Goal: Task Accomplishment & Management: Manage account settings

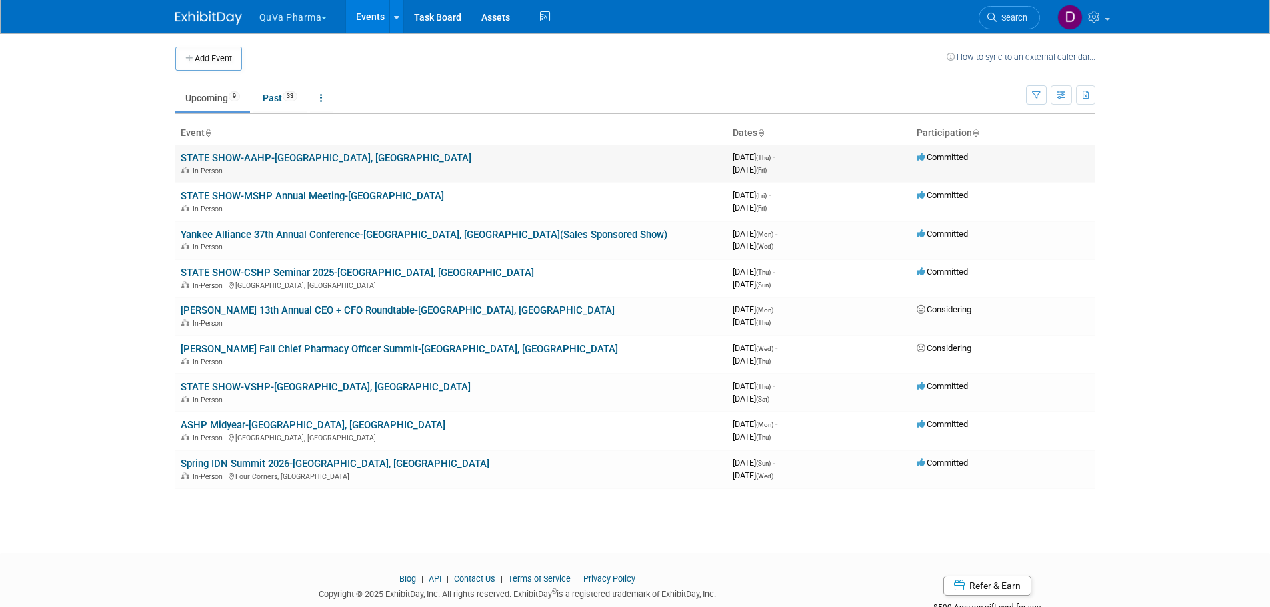
click at [207, 158] on link "STATE SHOW-AAHP-[GEOGRAPHIC_DATA], [GEOGRAPHIC_DATA]" at bounding box center [326, 158] width 291 height 12
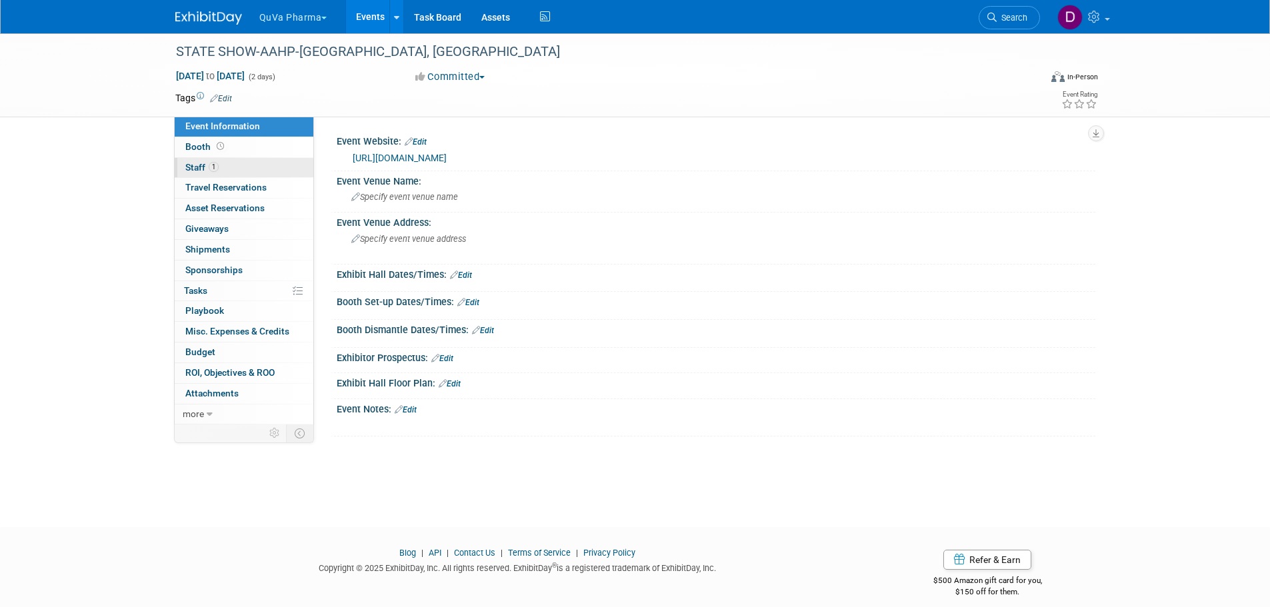
click at [207, 166] on span "Staff 1" at bounding box center [201, 167] width 33 height 11
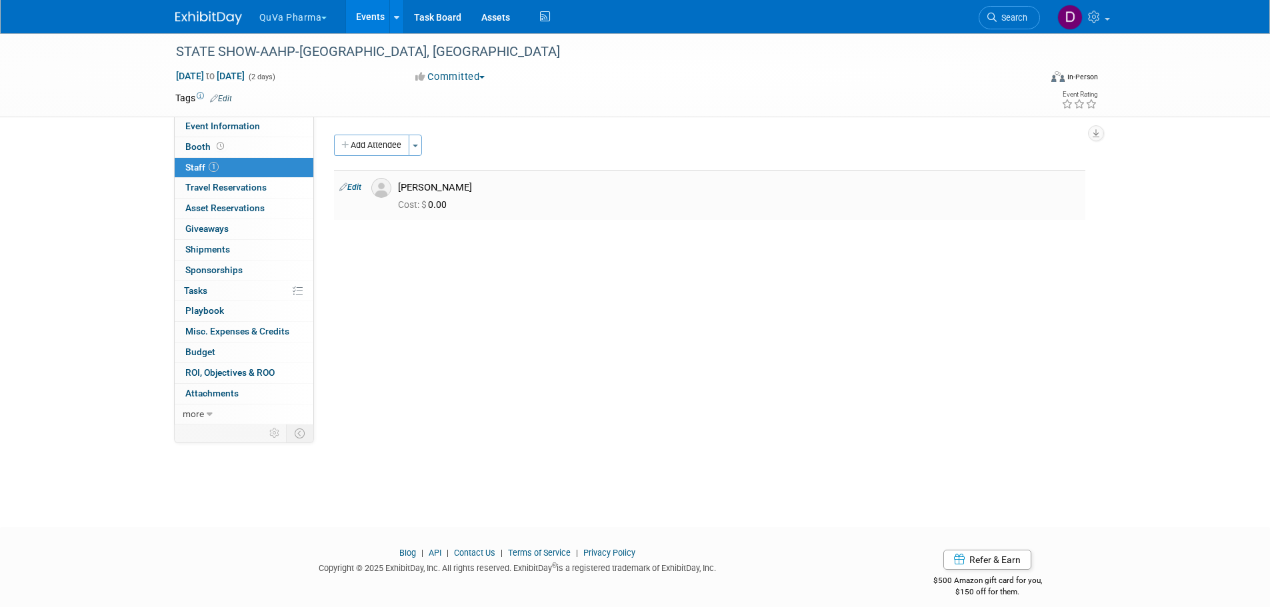
click at [361, 189] on link "Edit" at bounding box center [350, 187] width 22 height 9
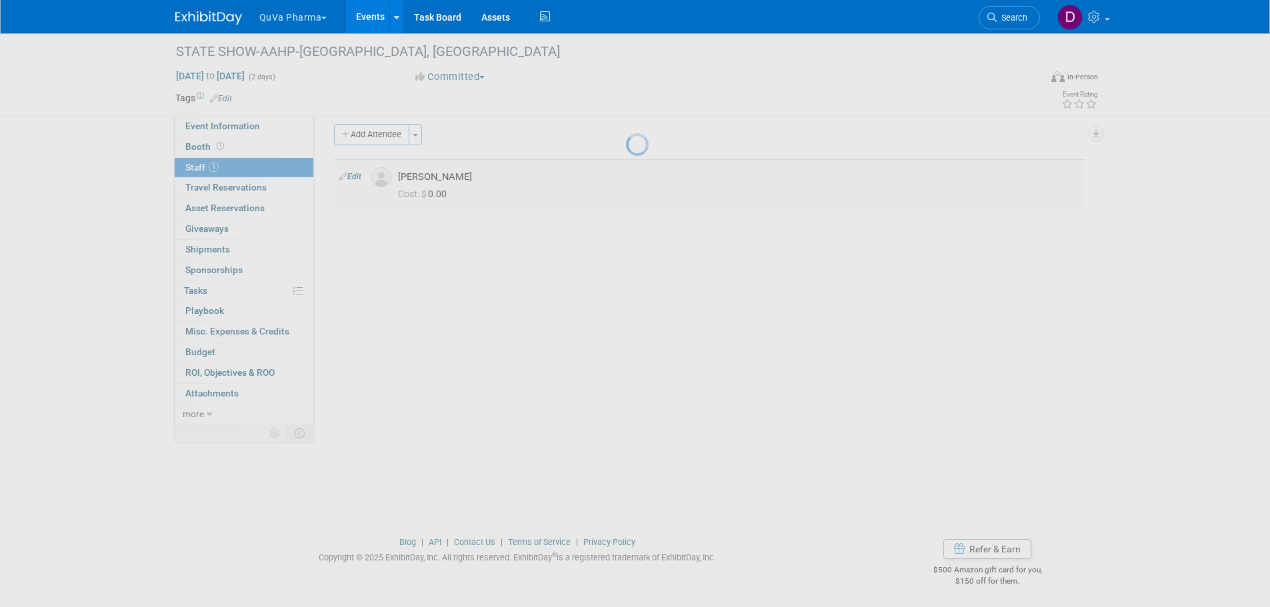
select select "dc61f5f6-cb03-4814-99cd-01006c5a4d6a"
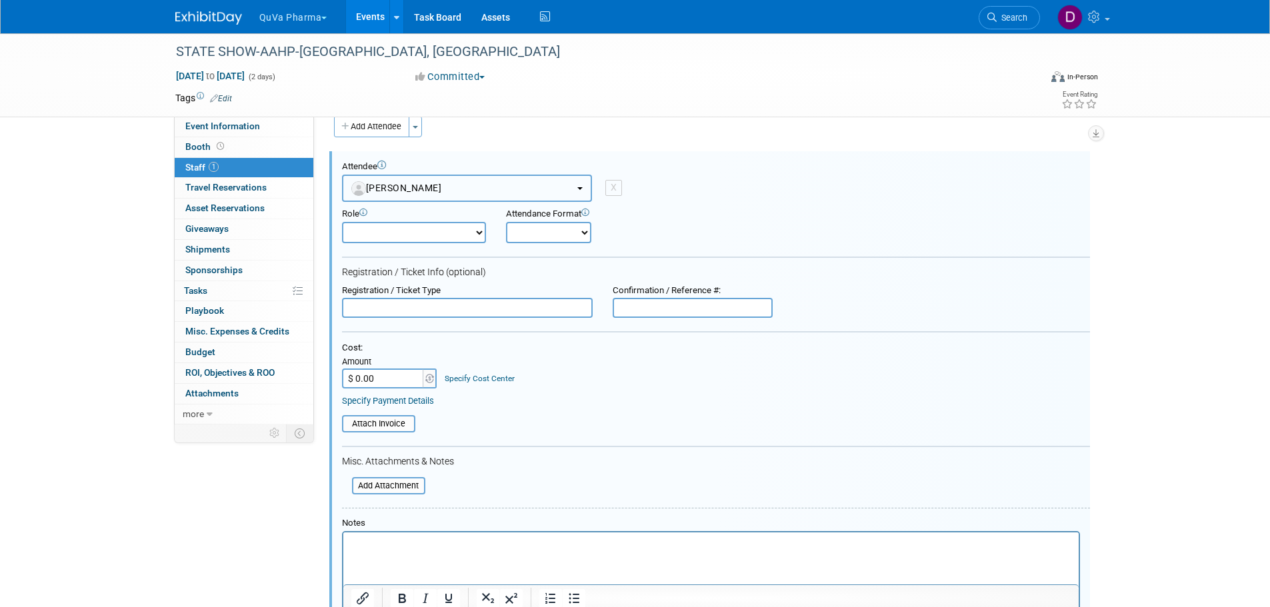
click at [413, 186] on span "Zachary Ishima" at bounding box center [396, 188] width 91 height 11
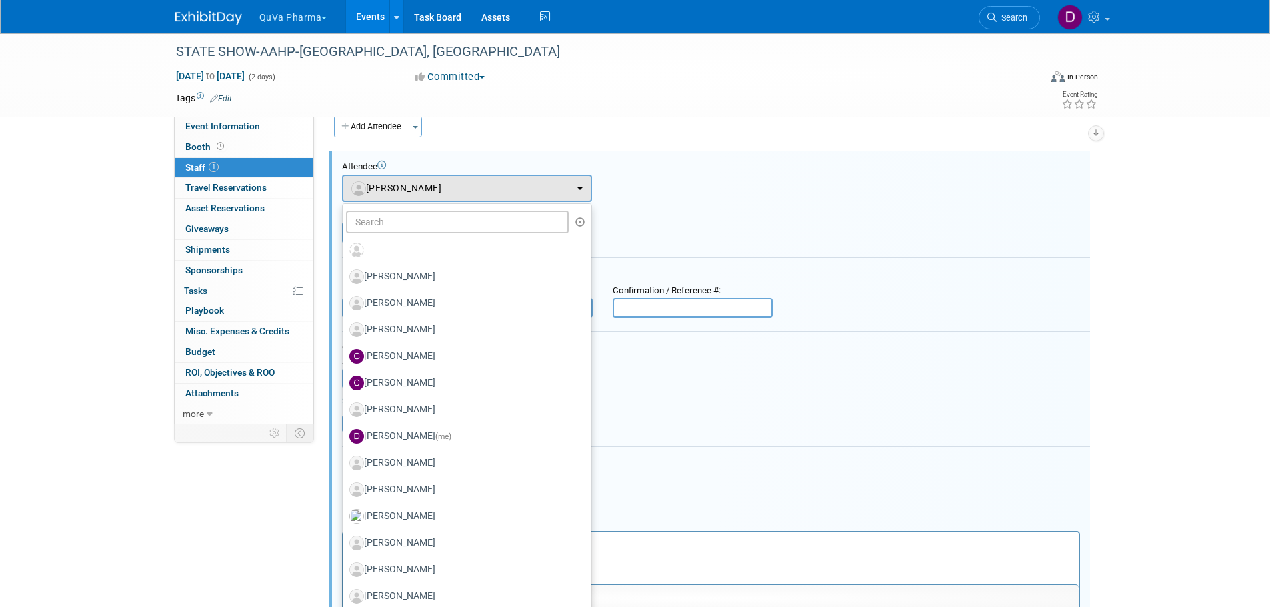
click at [684, 193] on div "Attendee <img src="https://www.exhibitday.com/Images/Unassigned-User-Icon.png" …" at bounding box center [716, 181] width 748 height 41
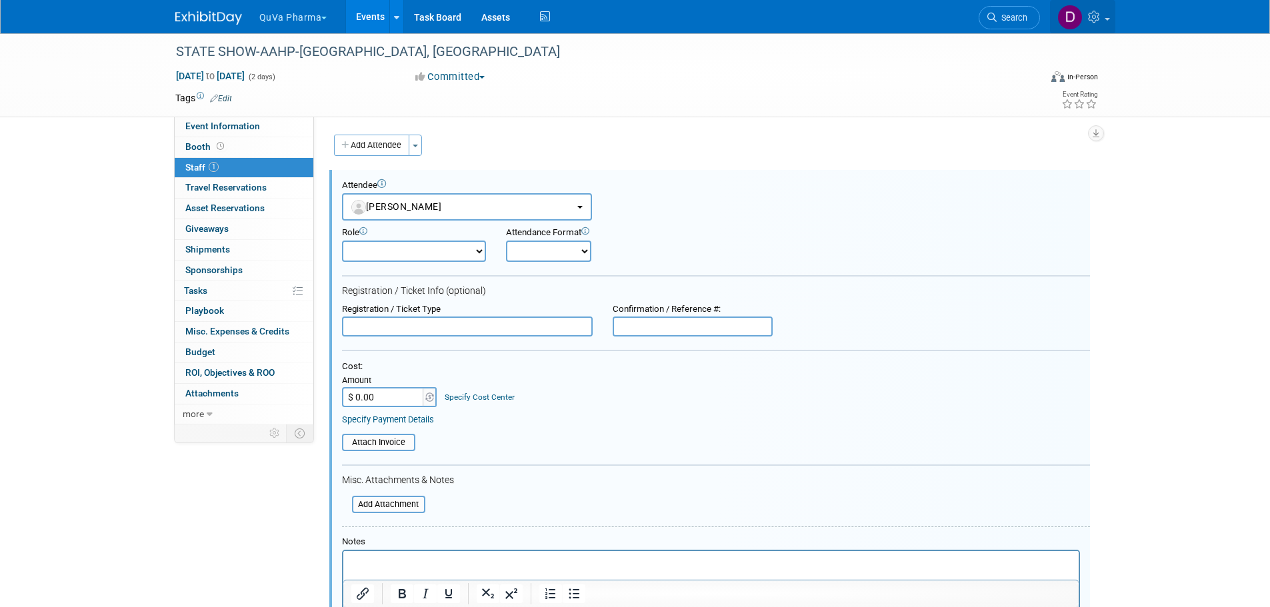
click at [1106, 19] on span at bounding box center [1106, 19] width 5 height 3
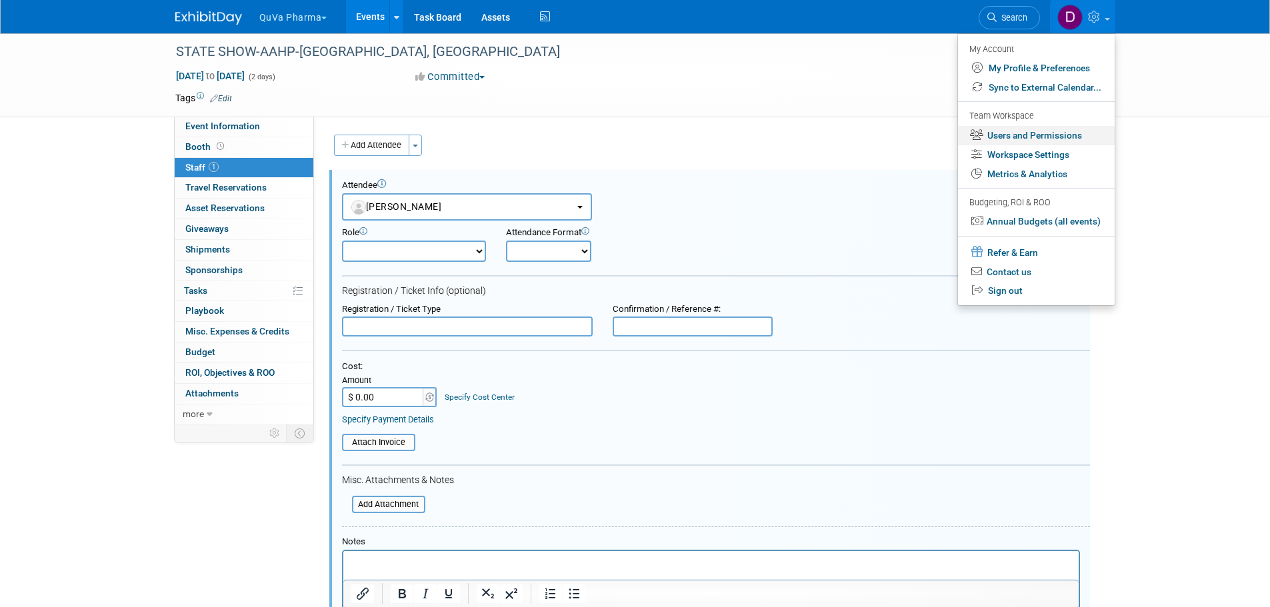
click at [1014, 133] on link "Users and Permissions" at bounding box center [1036, 135] width 157 height 19
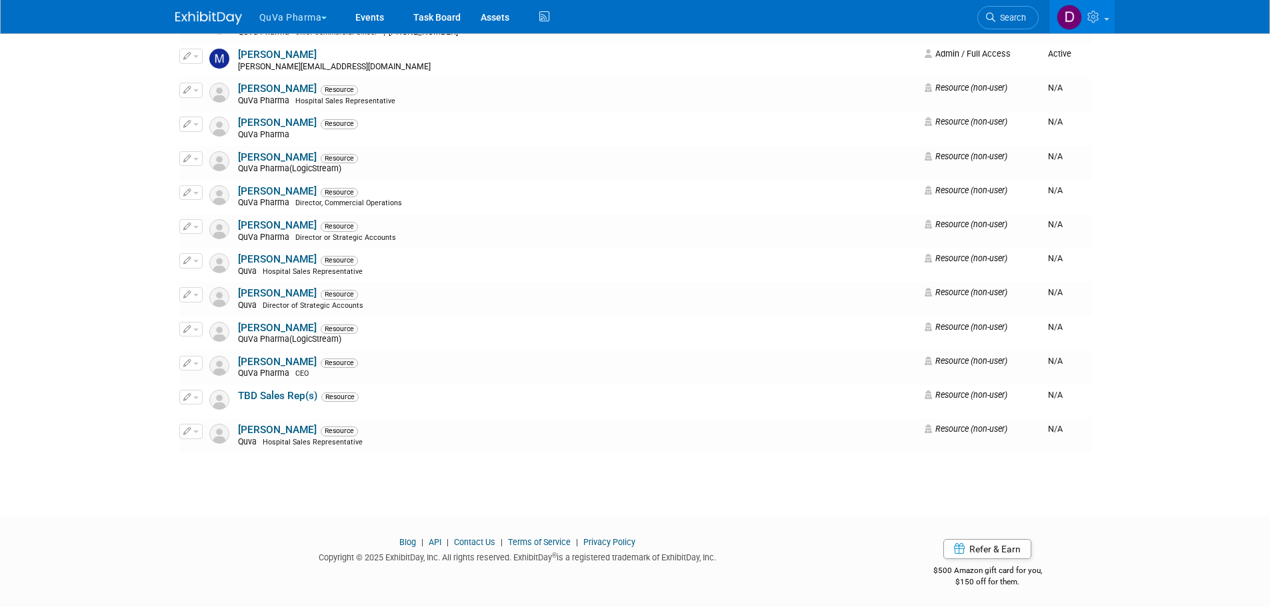
scroll to position [868, 0]
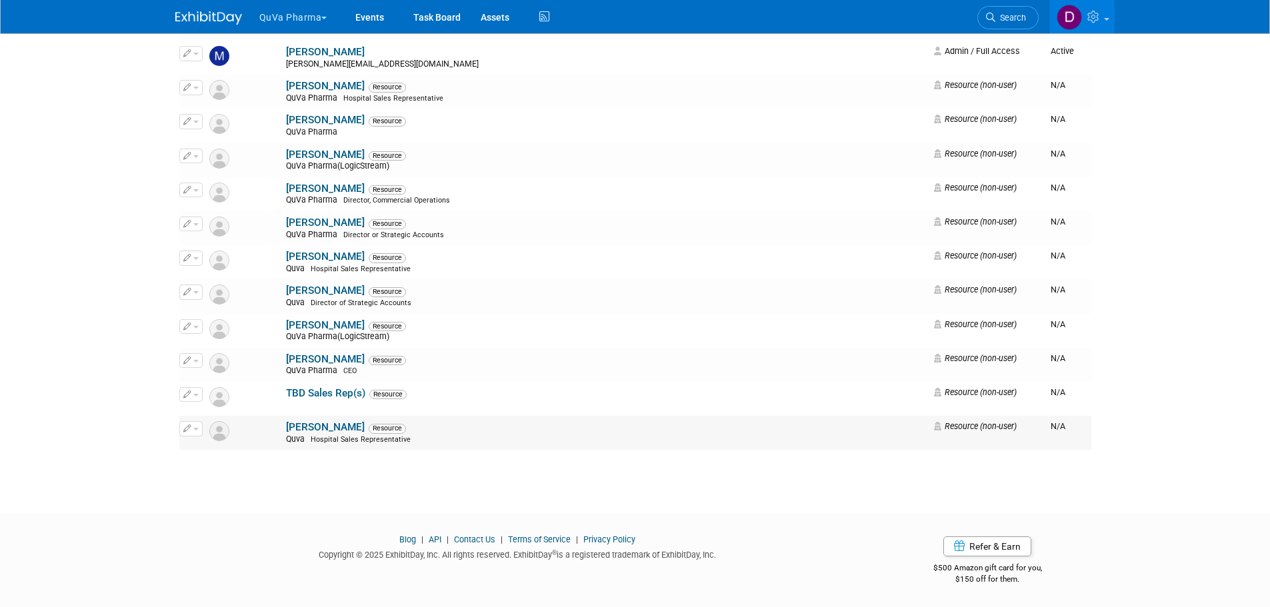
click at [198, 432] on button "button" at bounding box center [190, 428] width 23 height 15
click at [209, 448] on link "Edit" at bounding box center [232, 450] width 105 height 19
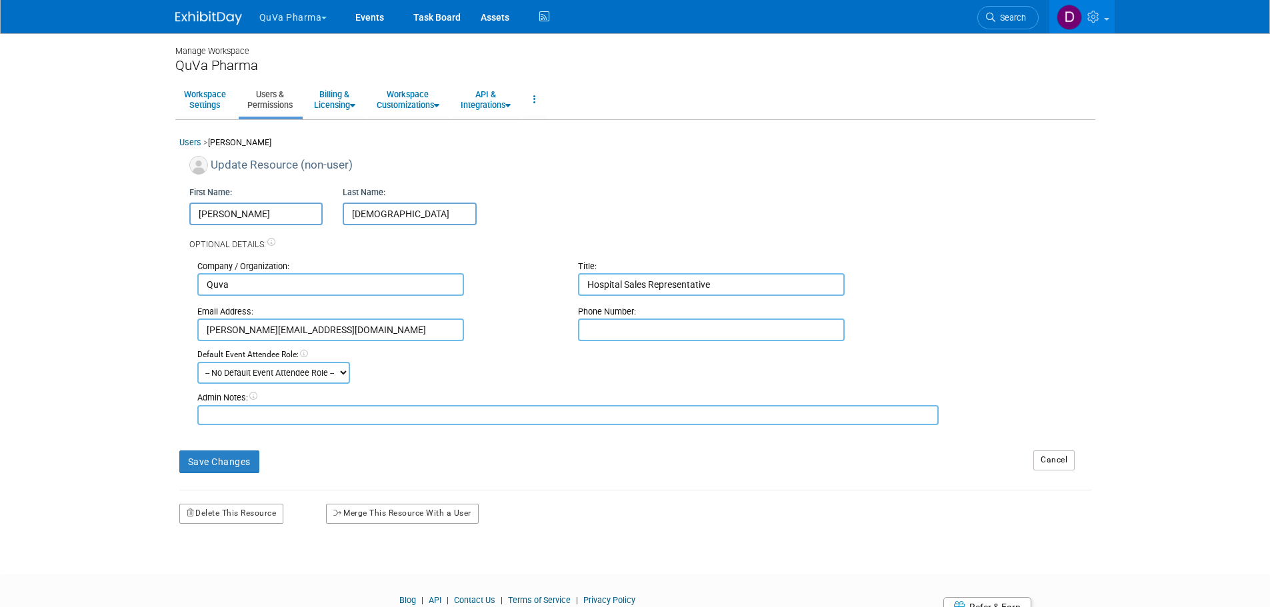
click at [247, 213] on input "Zachary" at bounding box center [256, 214] width 134 height 23
type input "Zach"
click at [199, 462] on button "Save Changes" at bounding box center [219, 462] width 80 height 23
